Goal: Find specific page/section: Find specific page/section

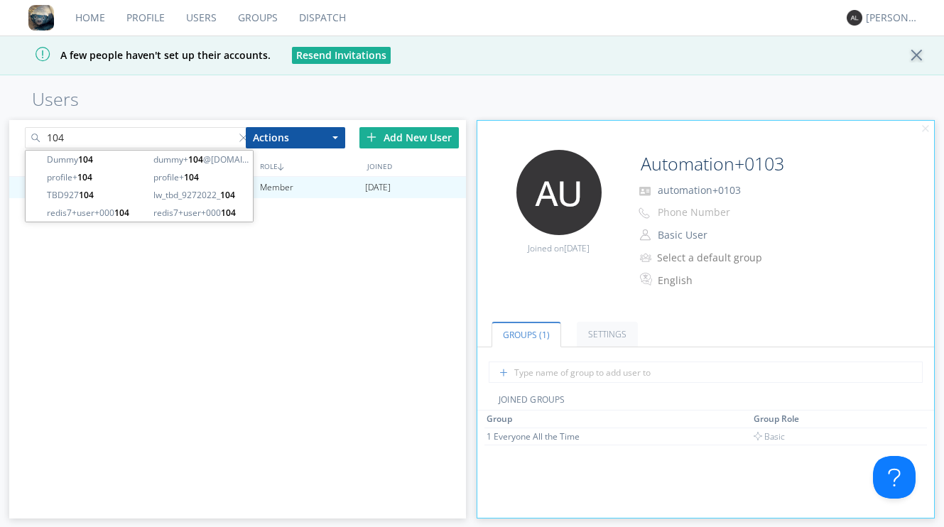
drag, startPoint x: 163, startPoint y: 141, endPoint x: 44, endPoint y: 133, distance: 119.0
click at [44, 134] on input "104" at bounding box center [139, 137] width 228 height 21
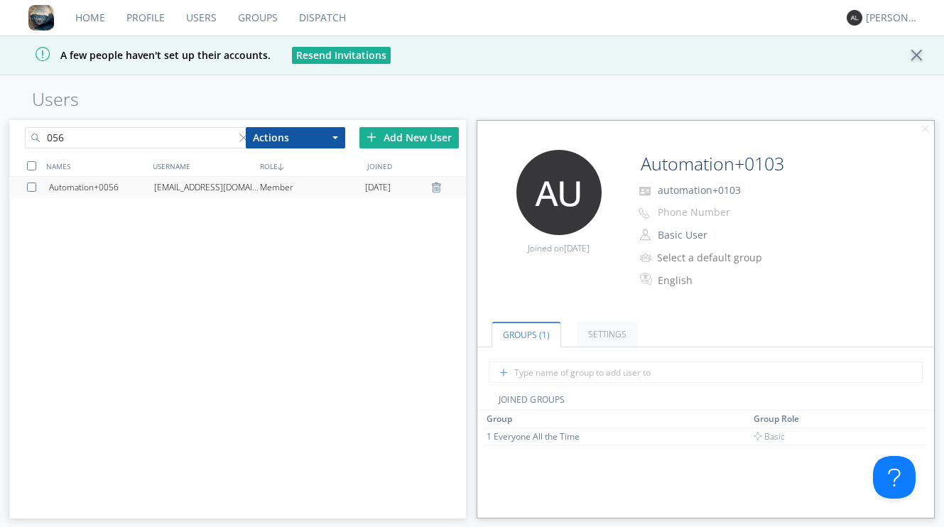
type input "056"
click at [97, 177] on div "Automation+0056" at bounding box center [101, 187] width 105 height 21
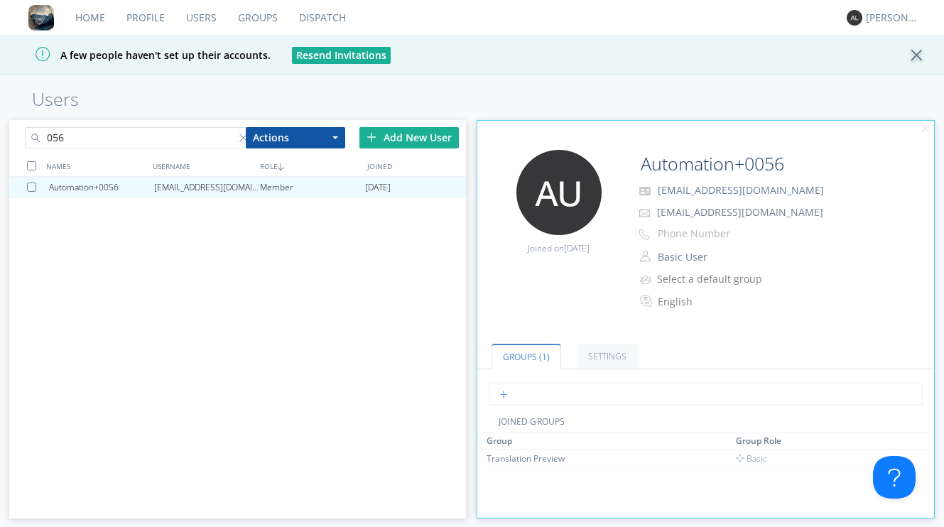
click at [529, 396] on input "text" at bounding box center [706, 394] width 434 height 21
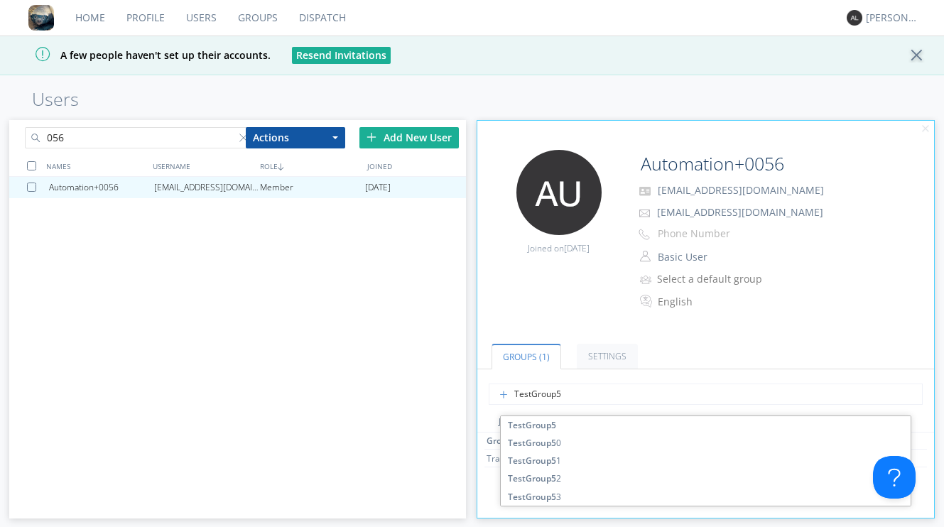
type input "TestGroup52"
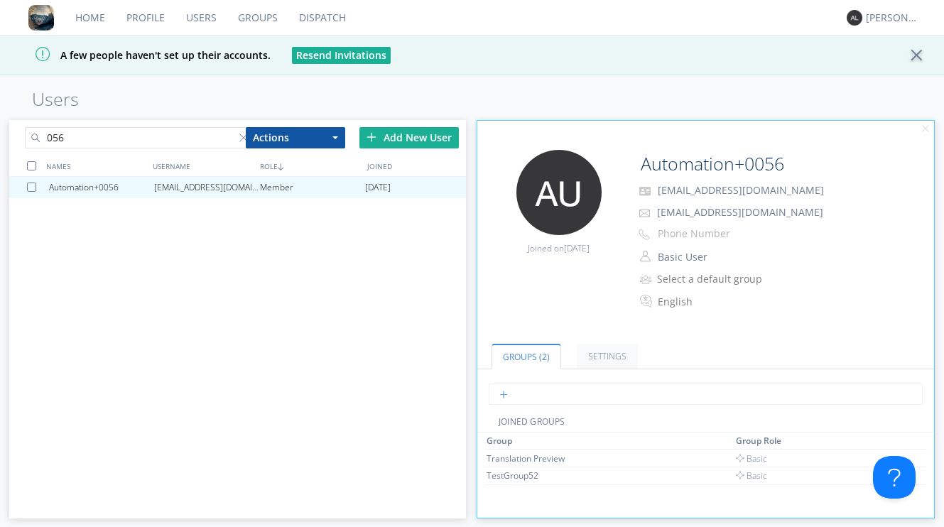
type input "1"
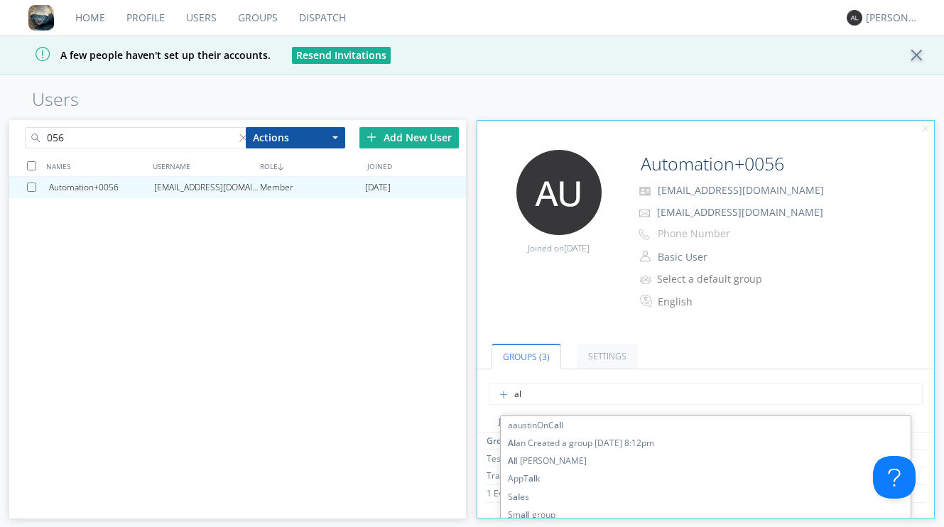
type input "a"
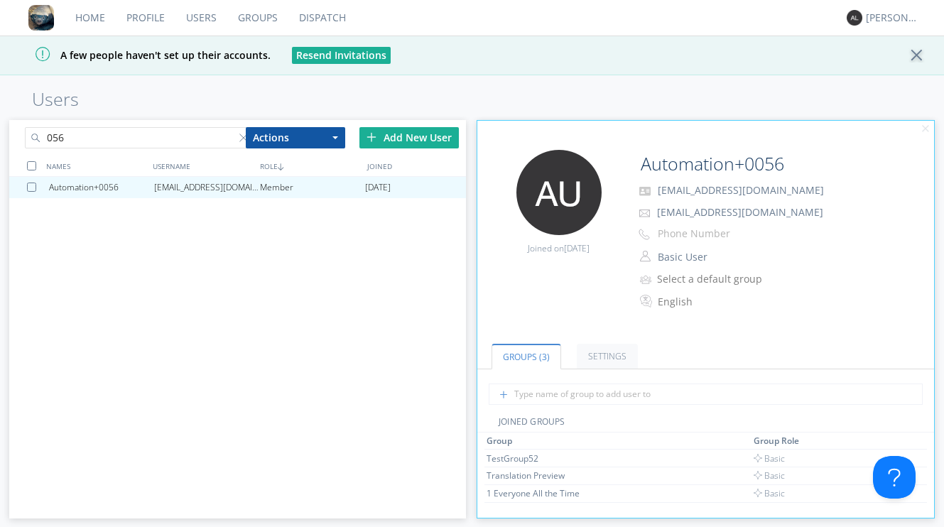
click at [489, 289] on div "Edit Avatar Joined on [DATE] Automation+0056 [EMAIL_ADDRESS][DOMAIN_NAME] [EMAI…" at bounding box center [705, 238] width 471 height 190
click at [172, 136] on input "056" at bounding box center [139, 137] width 228 height 21
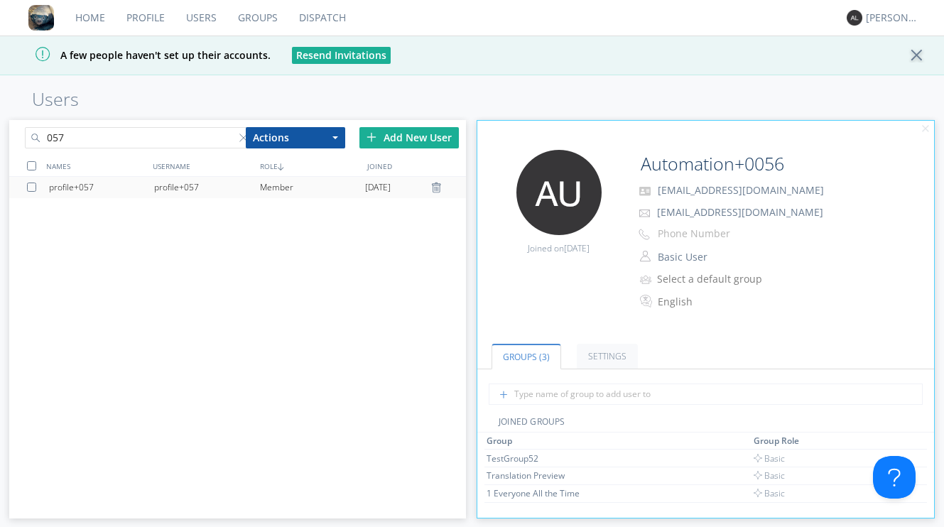
type input "057"
click at [193, 185] on div "profile+057" at bounding box center [206, 187] width 105 height 21
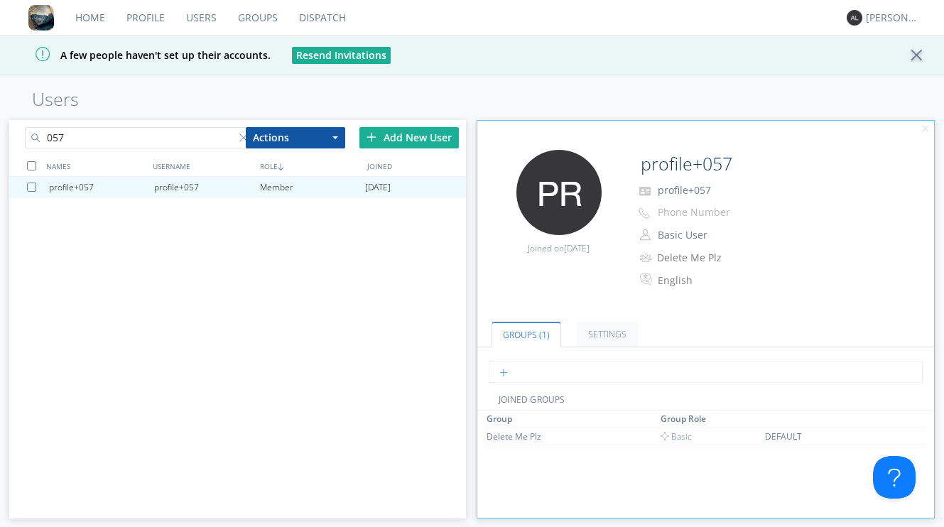
click at [509, 368] on input "text" at bounding box center [706, 372] width 434 height 21
type input "TestGroup13"
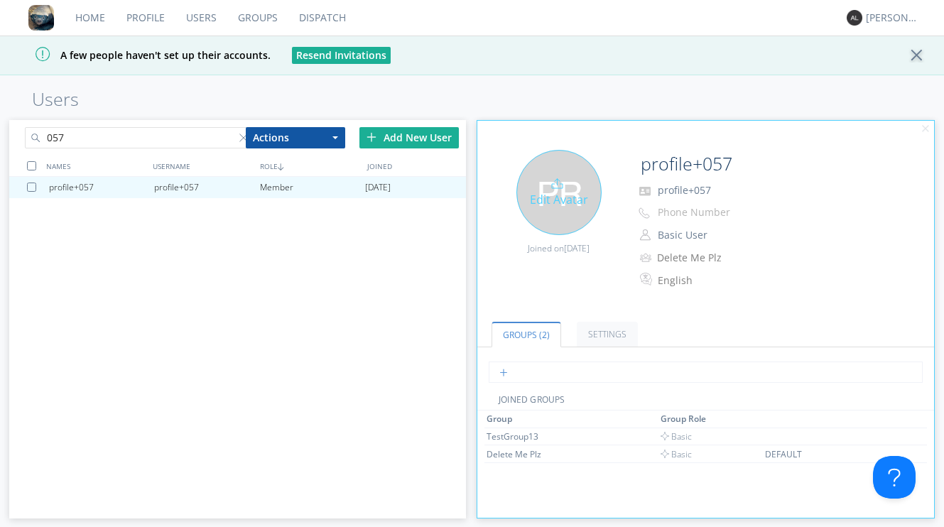
type input "1"
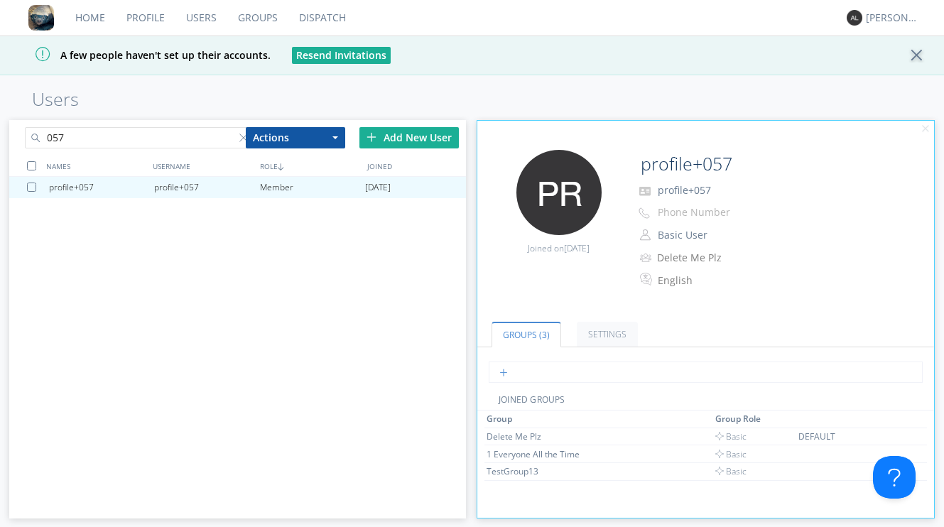
click at [548, 372] on input "text" at bounding box center [706, 372] width 434 height 21
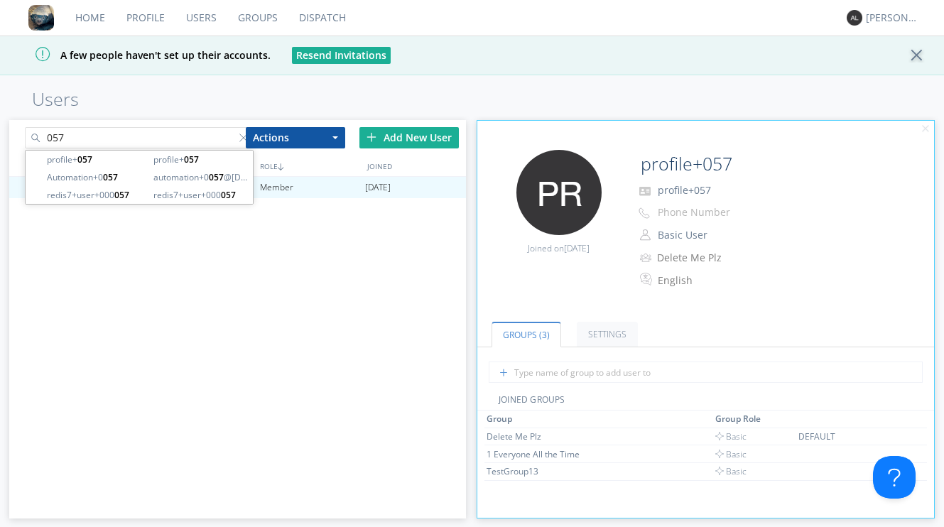
click at [131, 147] on input "057" at bounding box center [139, 137] width 228 height 21
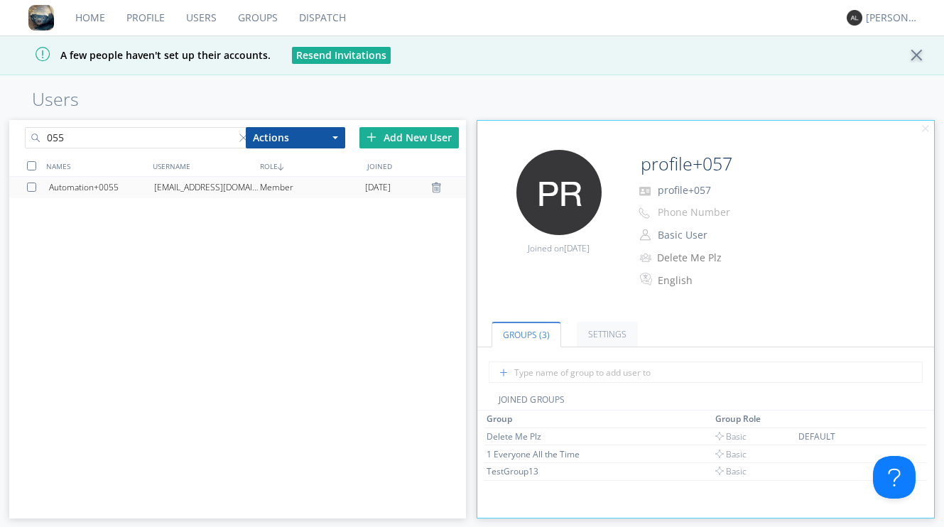
type input "055"
click at [220, 180] on div "[EMAIL_ADDRESS][DOMAIN_NAME]" at bounding box center [206, 187] width 105 height 21
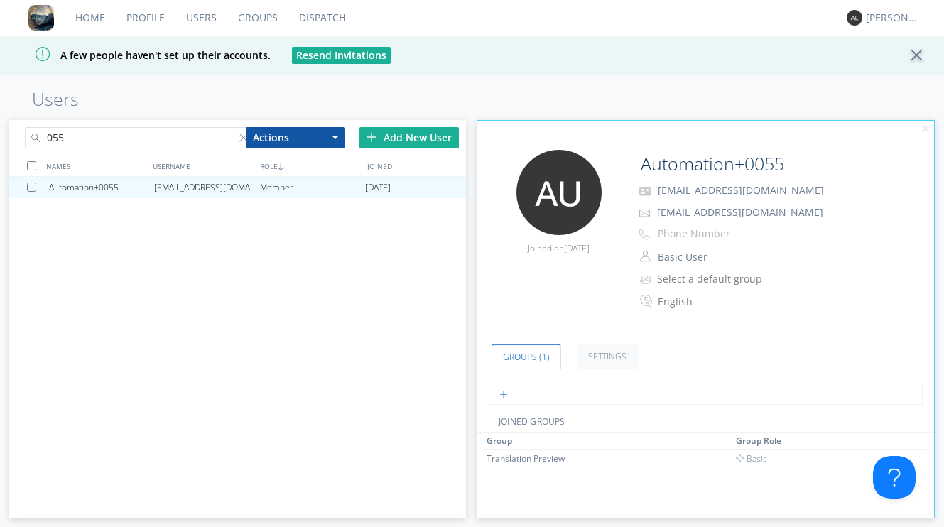
click at [517, 398] on input "text" at bounding box center [706, 394] width 434 height 21
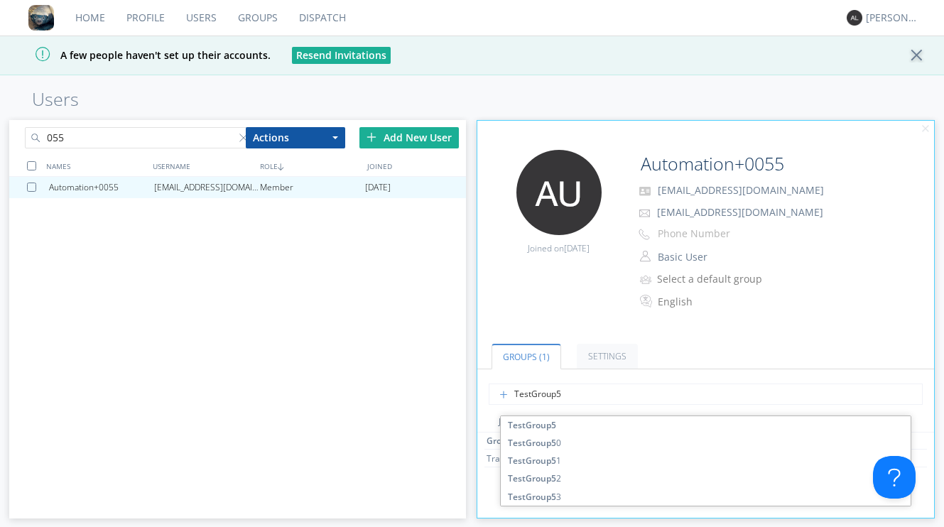
type input "TestGroup52"
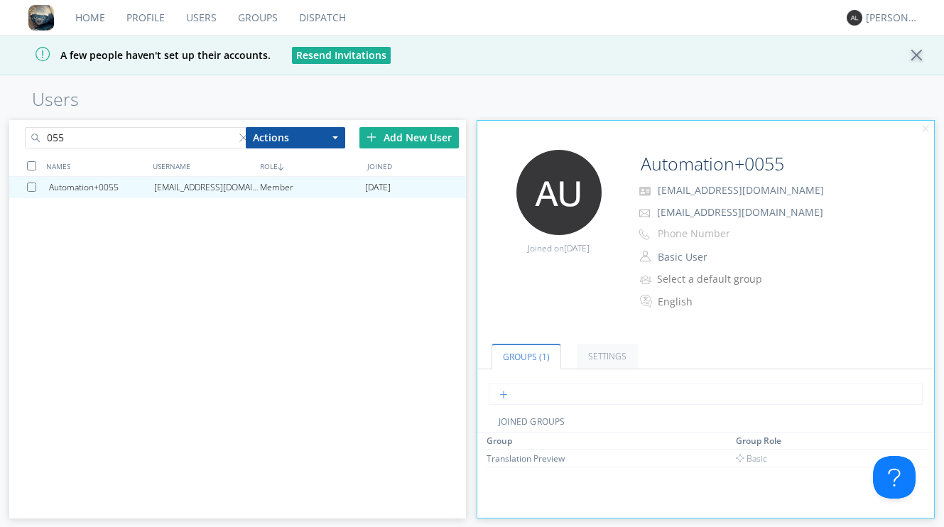
click at [526, 397] on input "text" at bounding box center [706, 394] width 434 height 21
type input "1 e"
click at [99, 139] on input "055" at bounding box center [139, 137] width 228 height 21
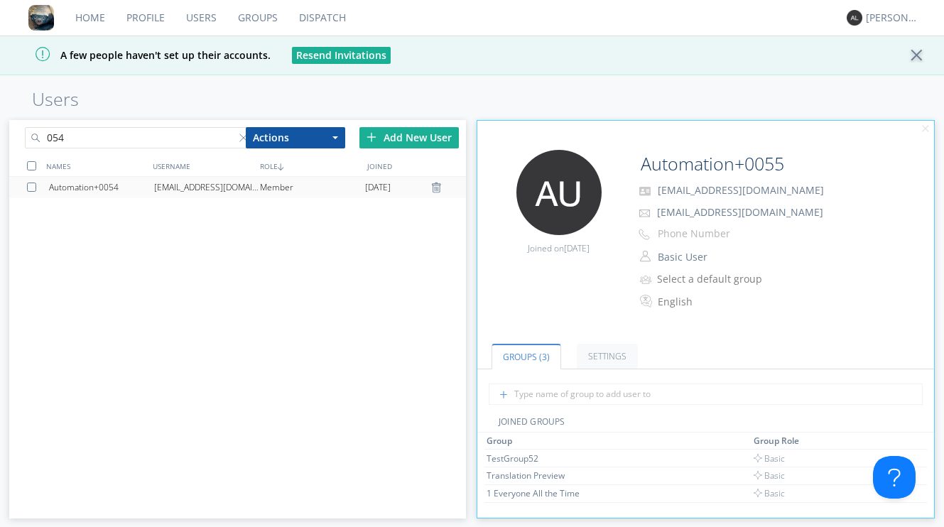
click at [197, 184] on div "[EMAIL_ADDRESS][DOMAIN_NAME]" at bounding box center [206, 187] width 105 height 21
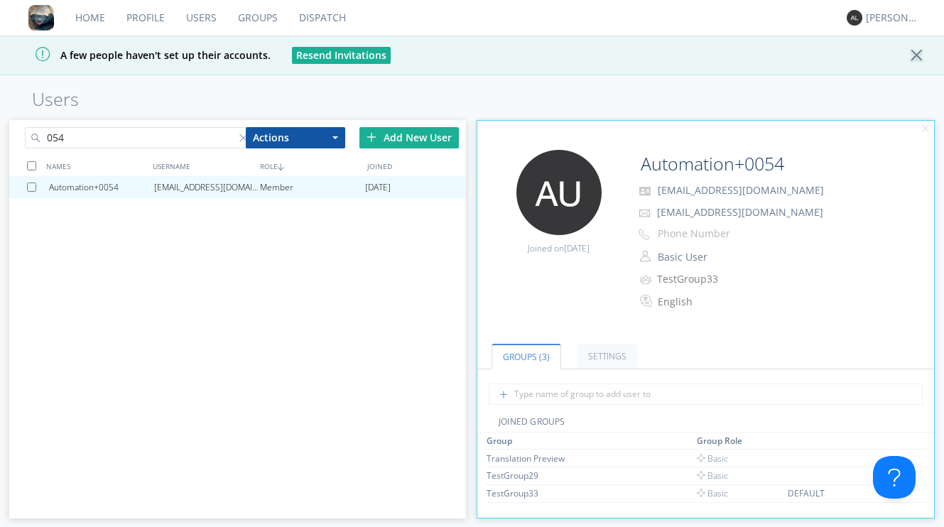
click at [119, 137] on input "054" at bounding box center [139, 137] width 228 height 21
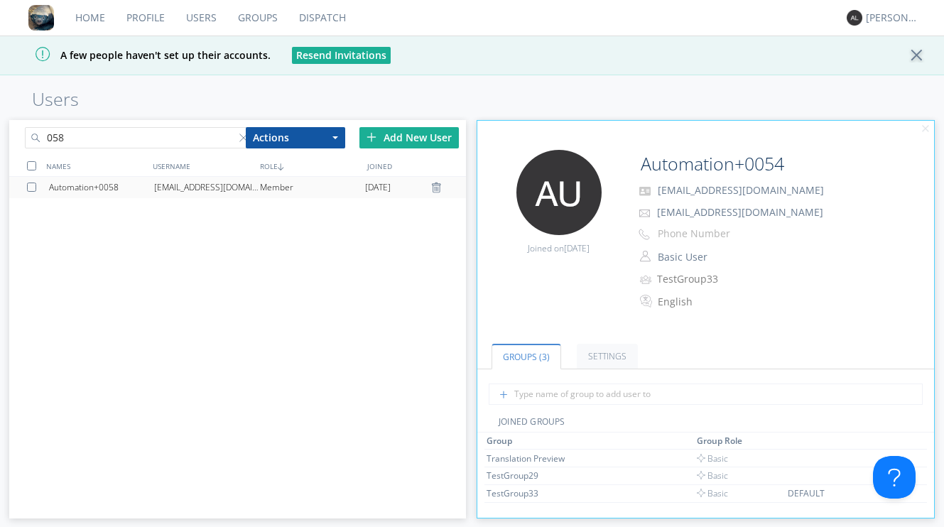
click at [190, 188] on div "[EMAIL_ADDRESS][DOMAIN_NAME]" at bounding box center [206, 187] width 105 height 21
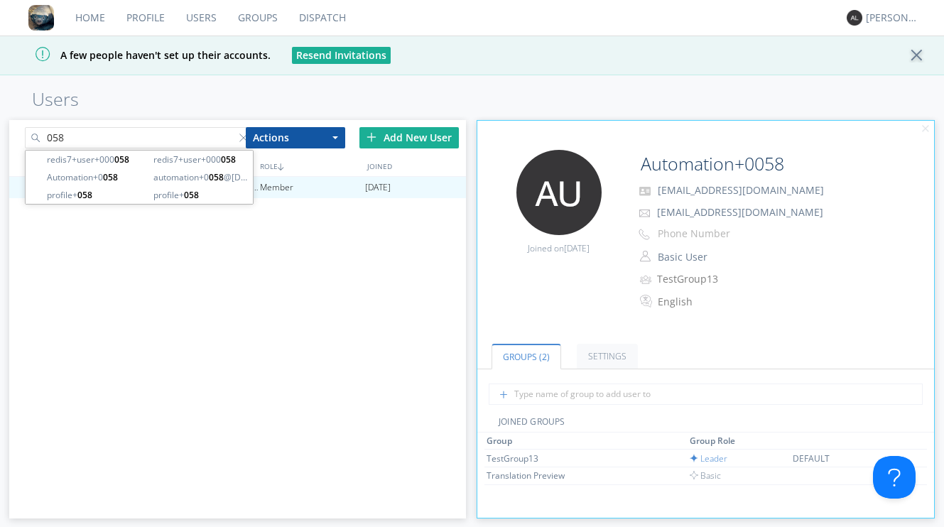
click at [163, 141] on input "058" at bounding box center [139, 137] width 228 height 21
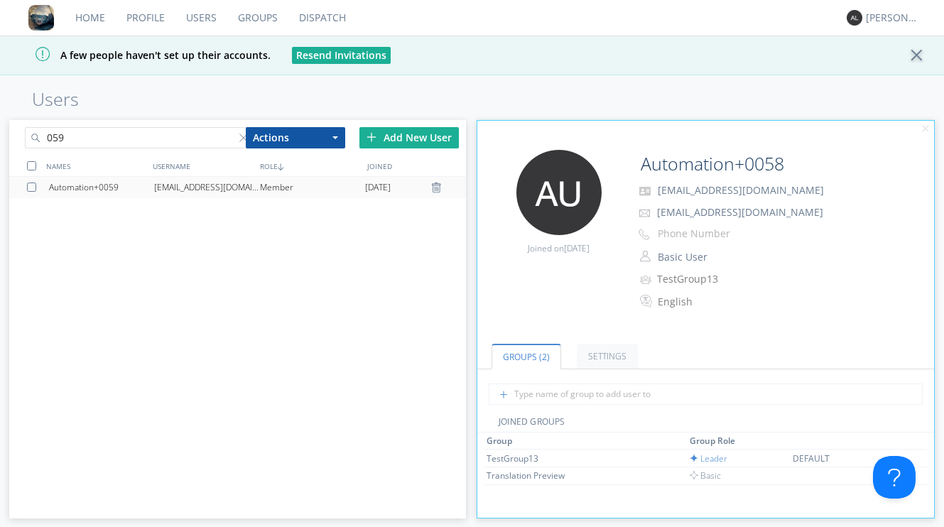
type input "059"
click at [189, 190] on div "[EMAIL_ADDRESS][DOMAIN_NAME]" at bounding box center [206, 187] width 105 height 21
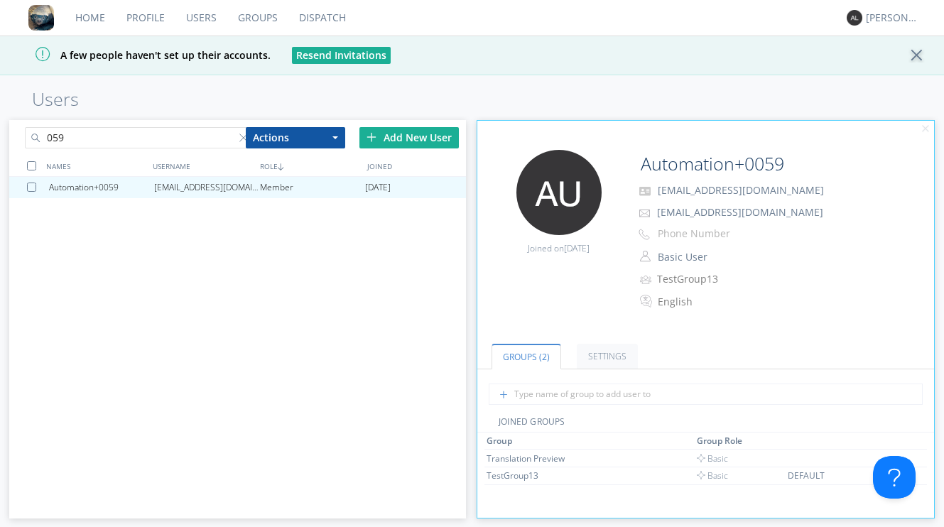
click at [330, 21] on link "Dispatch" at bounding box center [322, 18] width 68 height 36
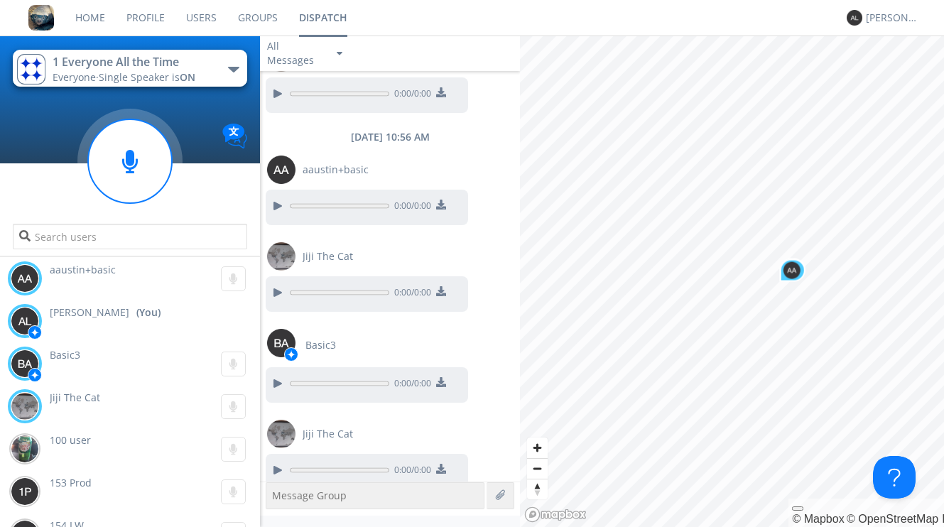
scroll to position [979, 0]
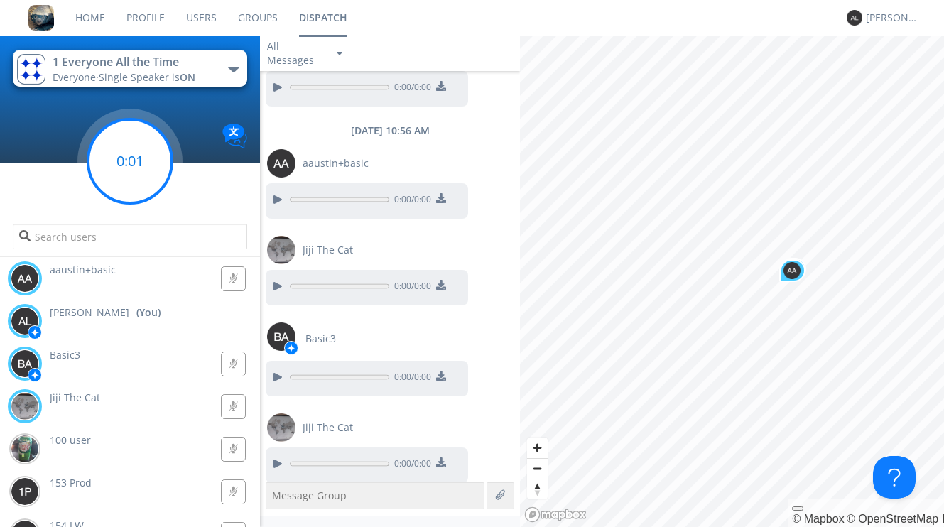
click at [156, 192] on circle at bounding box center [130, 161] width 84 height 84
click at [192, 18] on link "Users" at bounding box center [201, 18] width 52 height 36
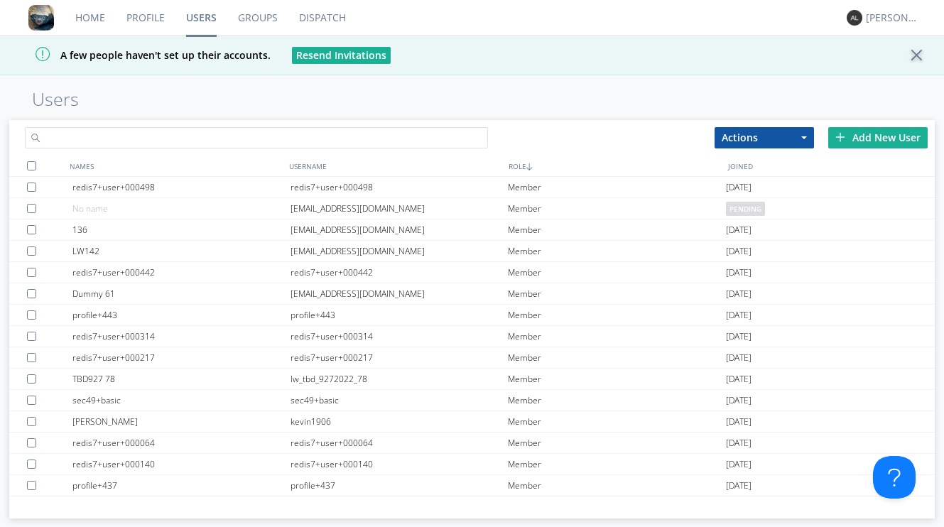
click at [134, 128] on input "text" at bounding box center [256, 137] width 462 height 21
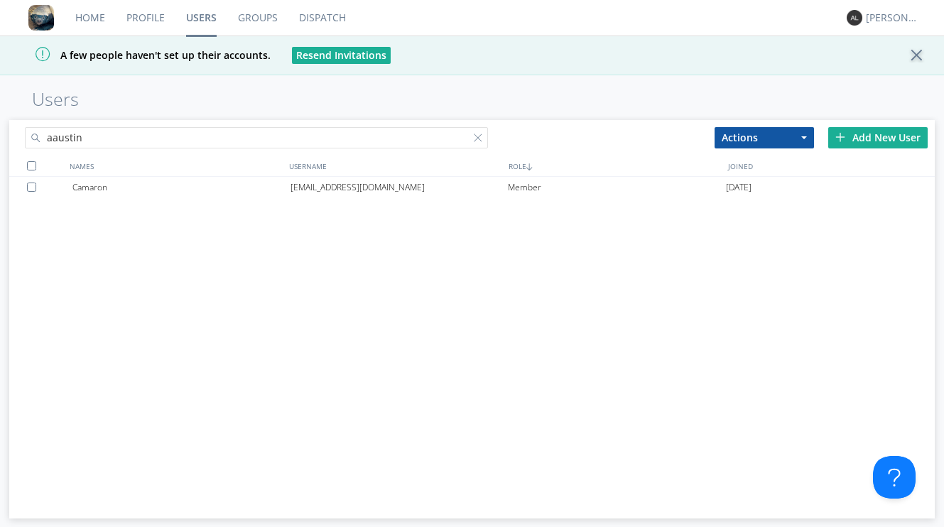
type input "aaustin"
click at [519, 58] on div "A few people haven't set up their accounts. Resend Invitations" at bounding box center [472, 56] width 944 height 40
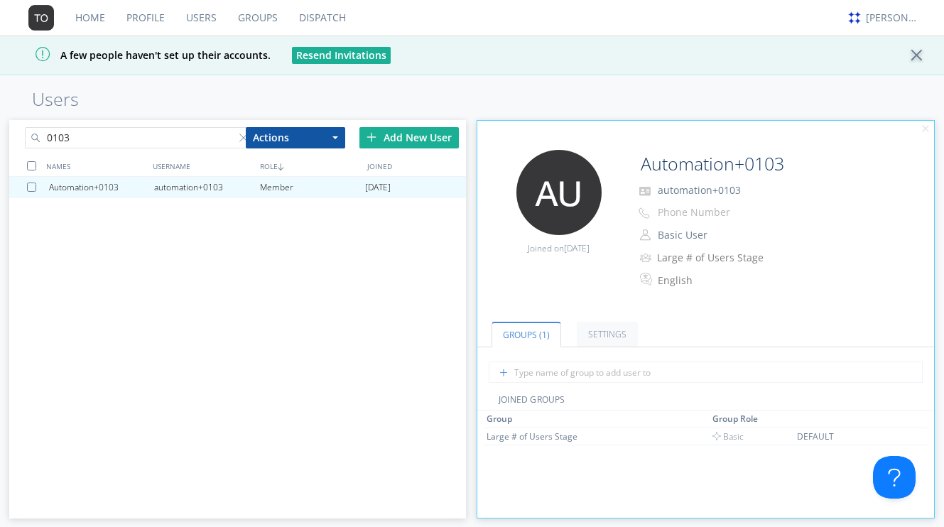
click at [151, 139] on input "0103" at bounding box center [139, 137] width 228 height 21
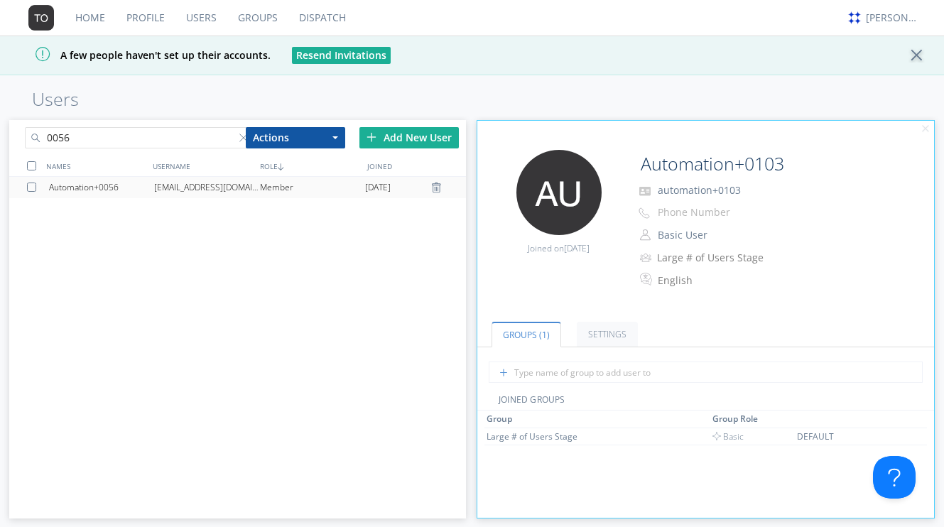
click at [180, 183] on div "[EMAIL_ADDRESS][DOMAIN_NAME]" at bounding box center [206, 187] width 105 height 21
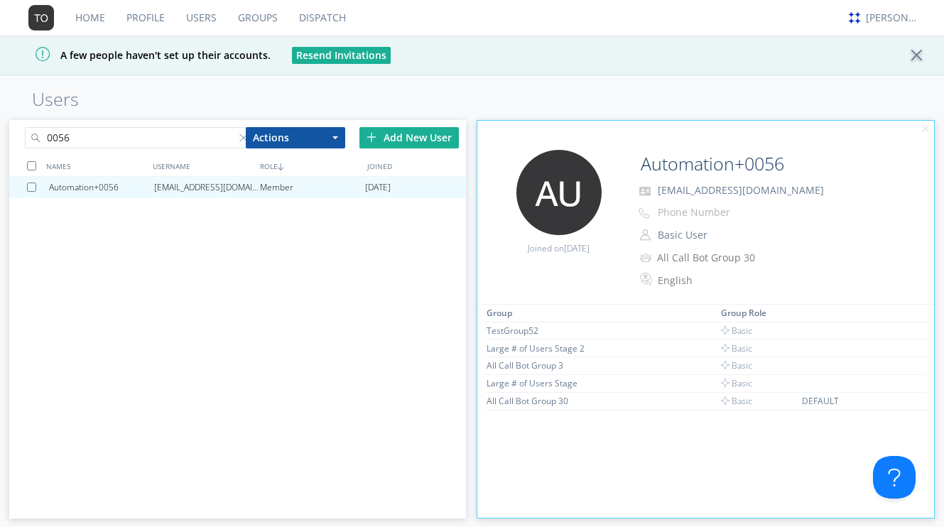
scroll to position [93, 0]
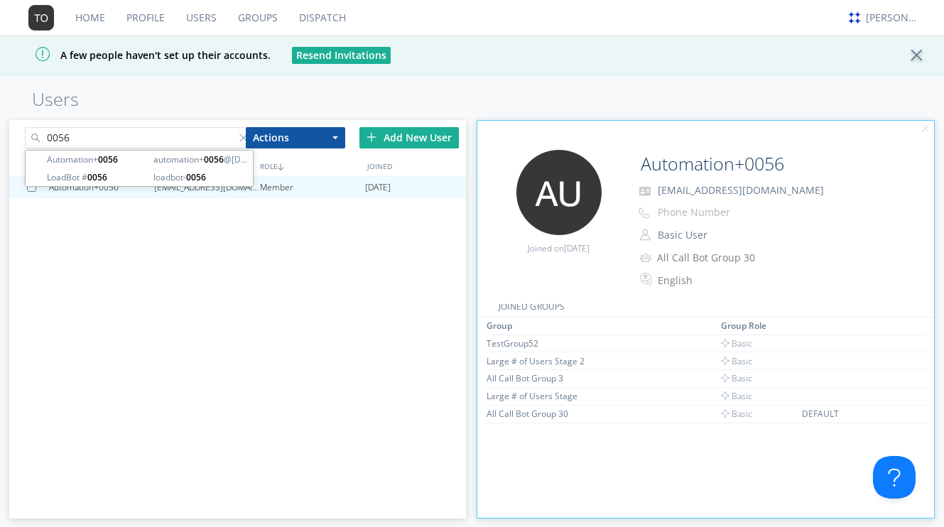
click at [131, 138] on input "0056" at bounding box center [139, 137] width 228 height 21
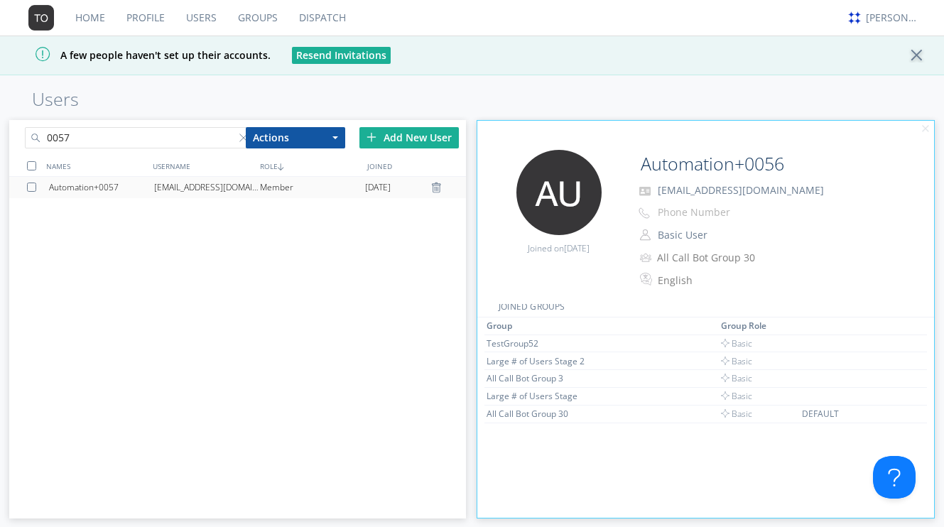
click at [121, 182] on div "Automation+0057" at bounding box center [101, 187] width 105 height 21
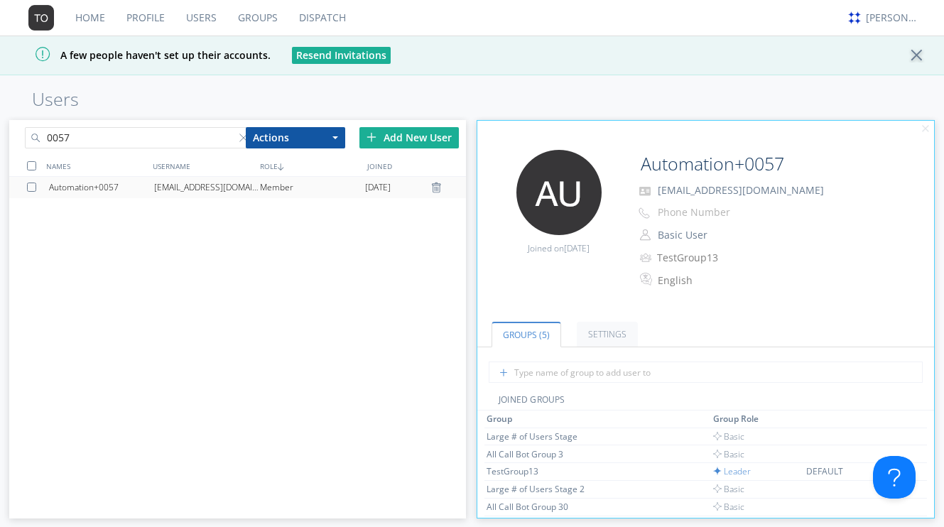
click at [121, 182] on div "Automation+0057" at bounding box center [101, 187] width 105 height 21
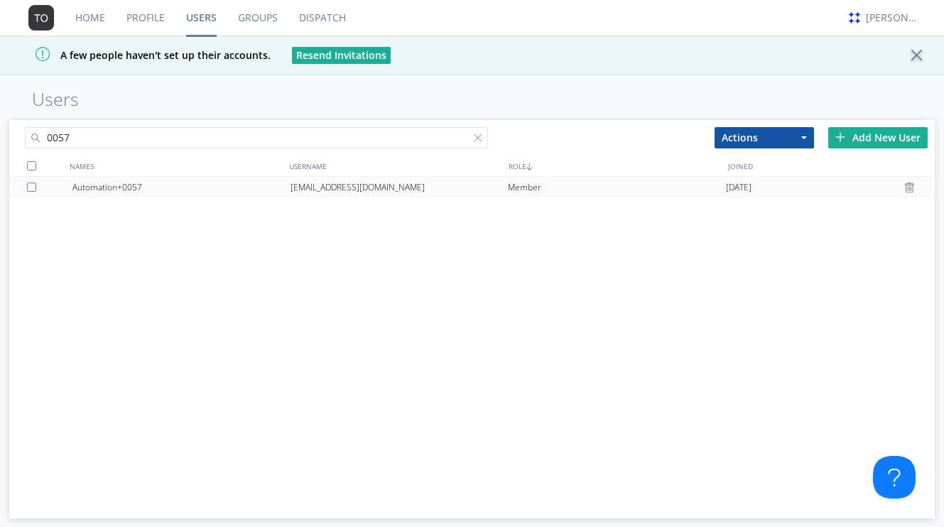
click at [121, 182] on div "Automation+0057" at bounding box center [181, 187] width 218 height 21
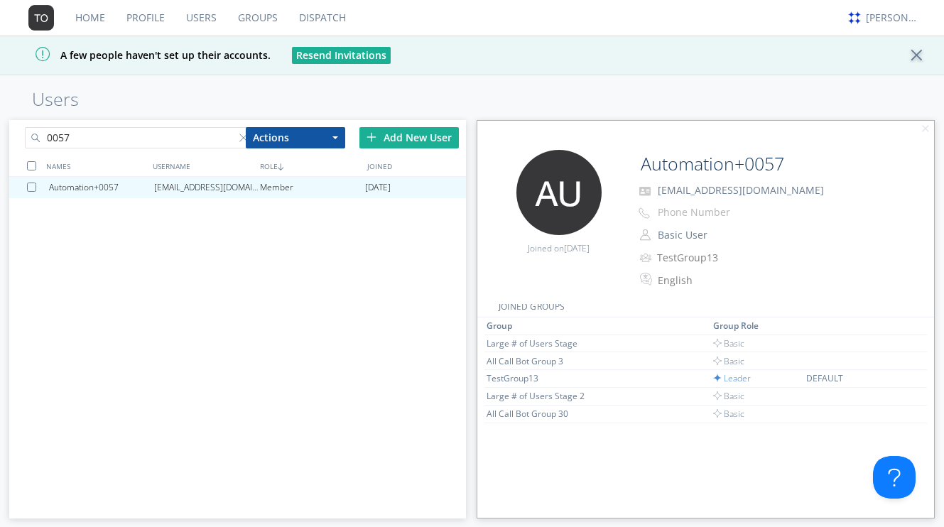
scroll to position [89, 0]
click at [144, 139] on input "0057" at bounding box center [139, 137] width 228 height 21
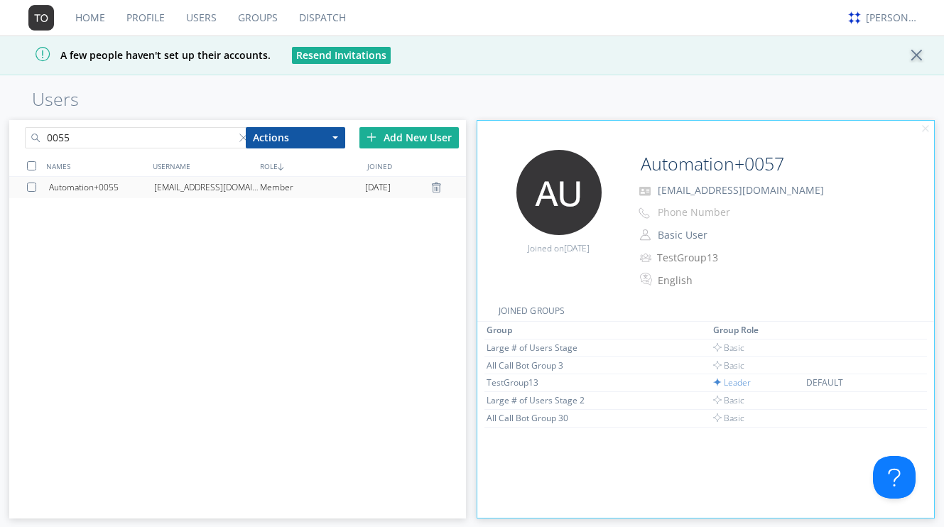
click at [189, 188] on div "[EMAIL_ADDRESS][DOMAIN_NAME]" at bounding box center [206, 187] width 105 height 21
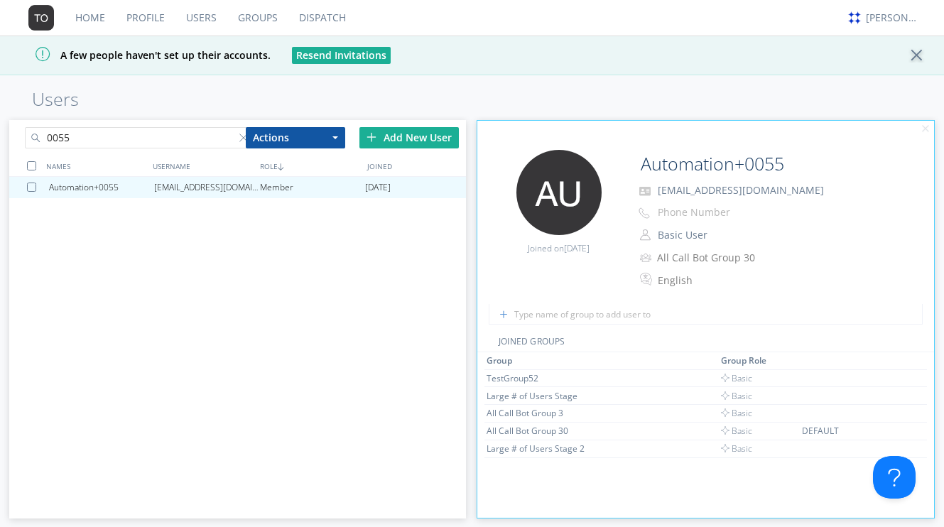
scroll to position [17, 0]
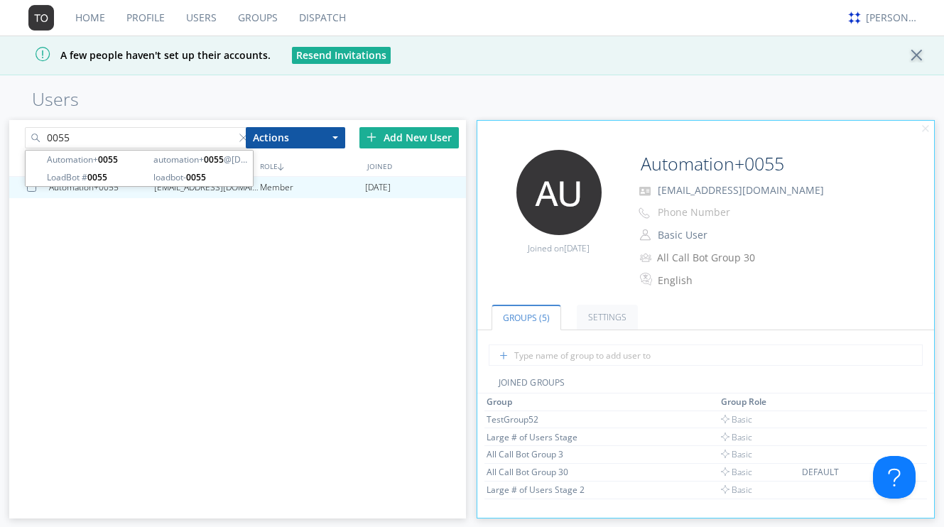
click at [109, 135] on input "0055" at bounding box center [139, 137] width 228 height 21
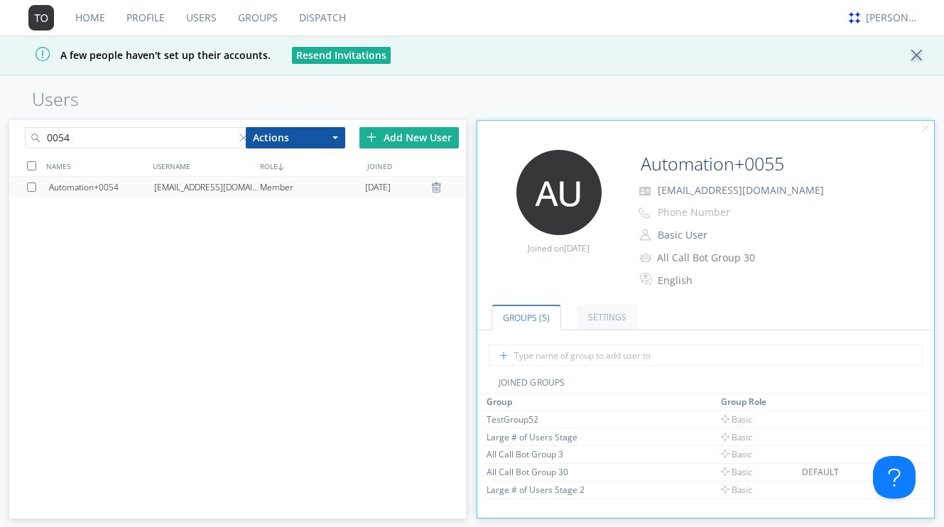
type input "0054"
click at [101, 188] on div "Automation+0054" at bounding box center [101, 187] width 105 height 21
